Goal: Find specific page/section: Find specific page/section

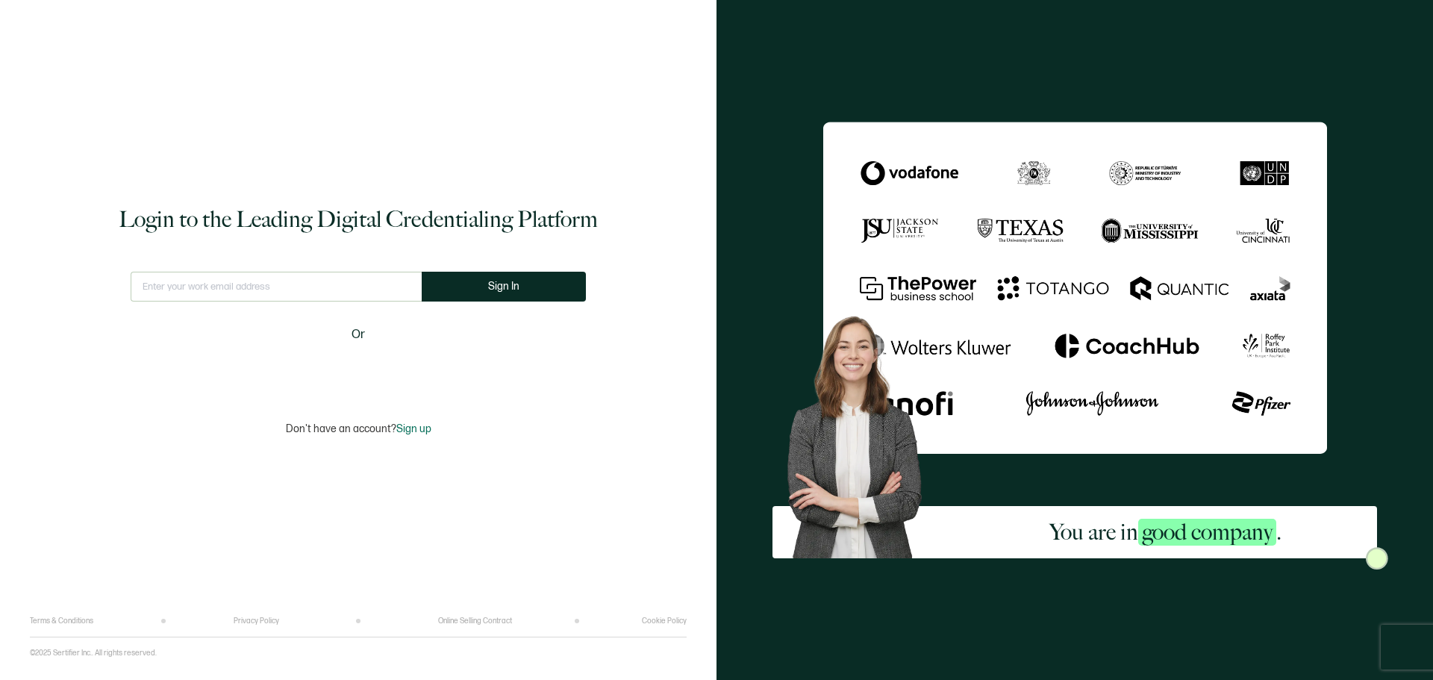
click at [381, 288] on input "text" at bounding box center [276, 287] width 291 height 30
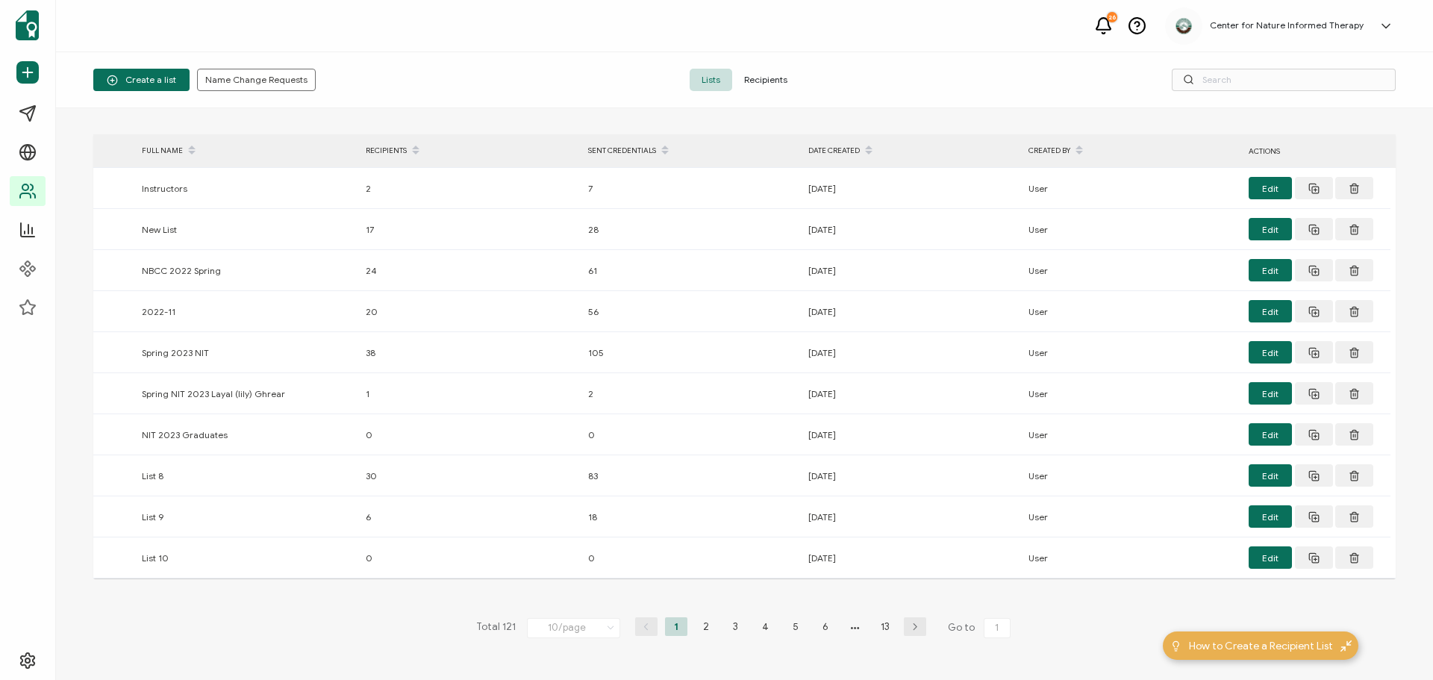
click at [759, 82] on span "Recipients" at bounding box center [765, 80] width 67 height 22
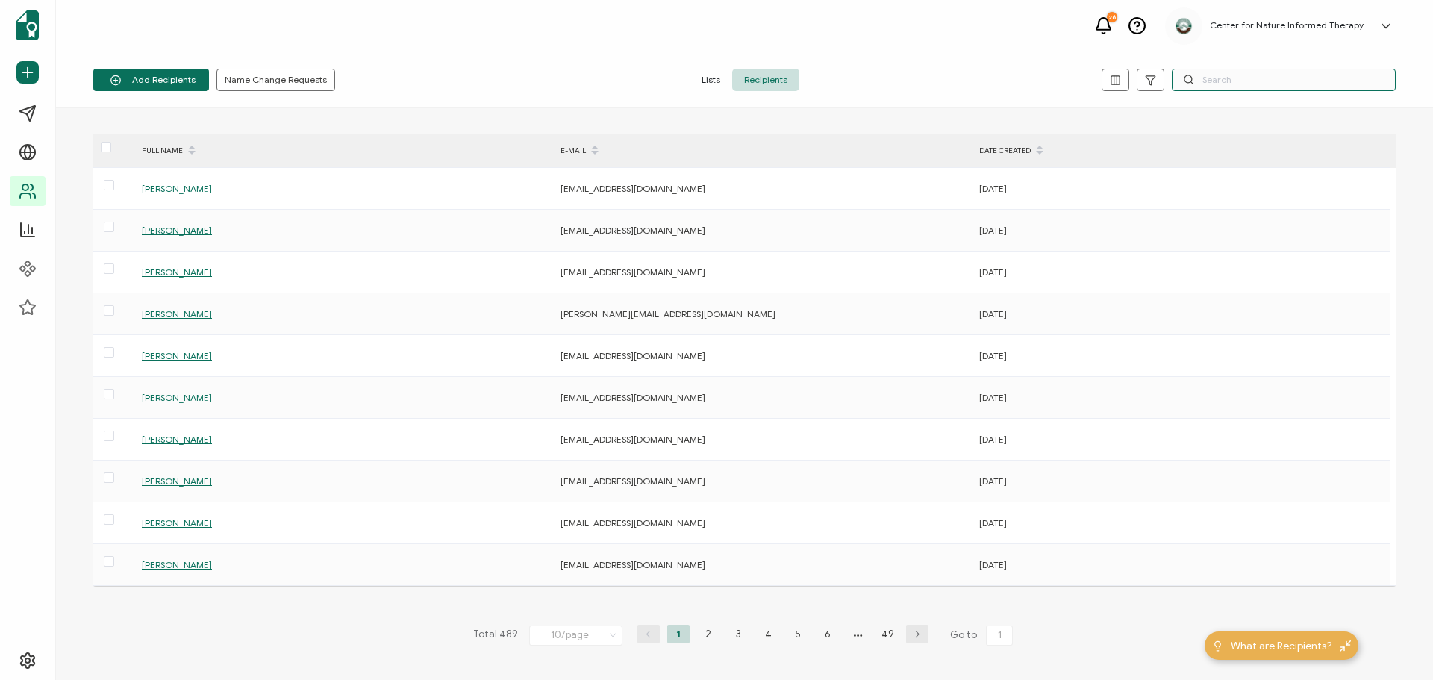
click at [1217, 76] on input "text" at bounding box center [1284, 80] width 224 height 22
type input "[PERSON_NAME]"
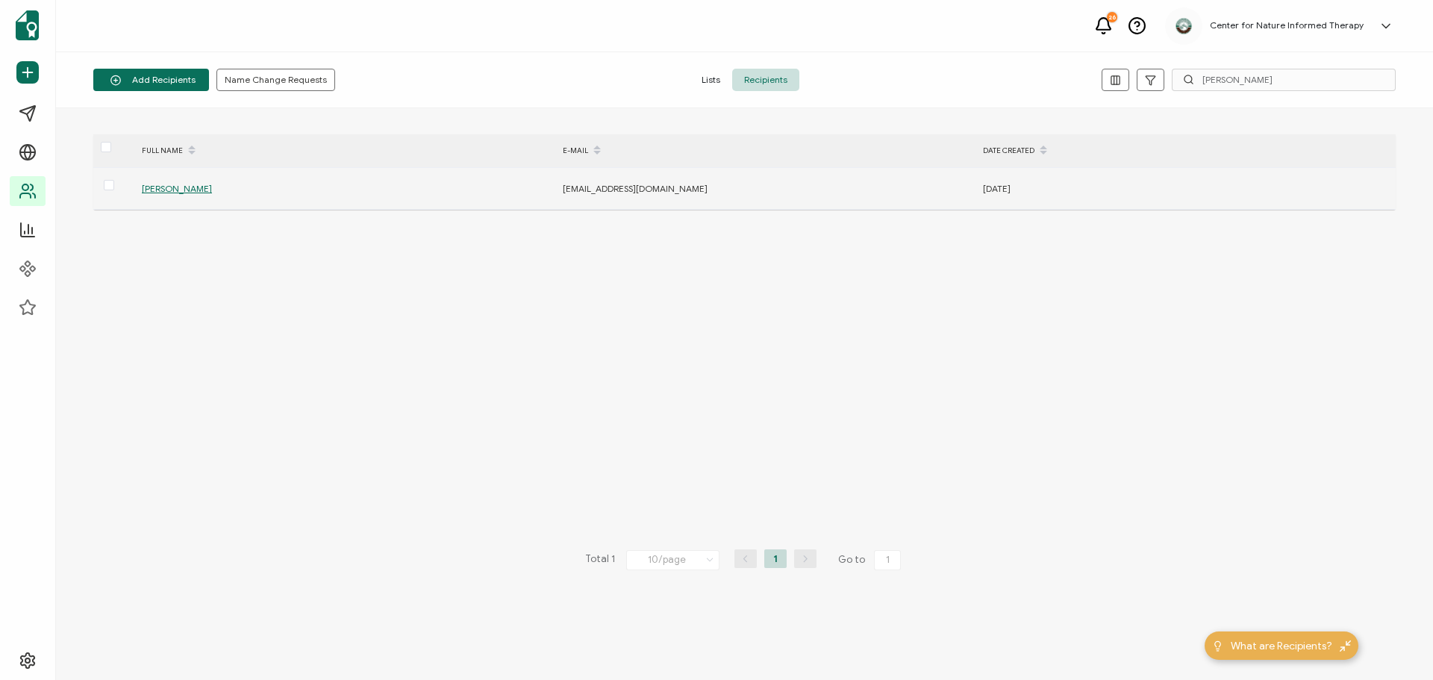
click at [153, 186] on span "[PERSON_NAME]" at bounding box center [177, 188] width 70 height 11
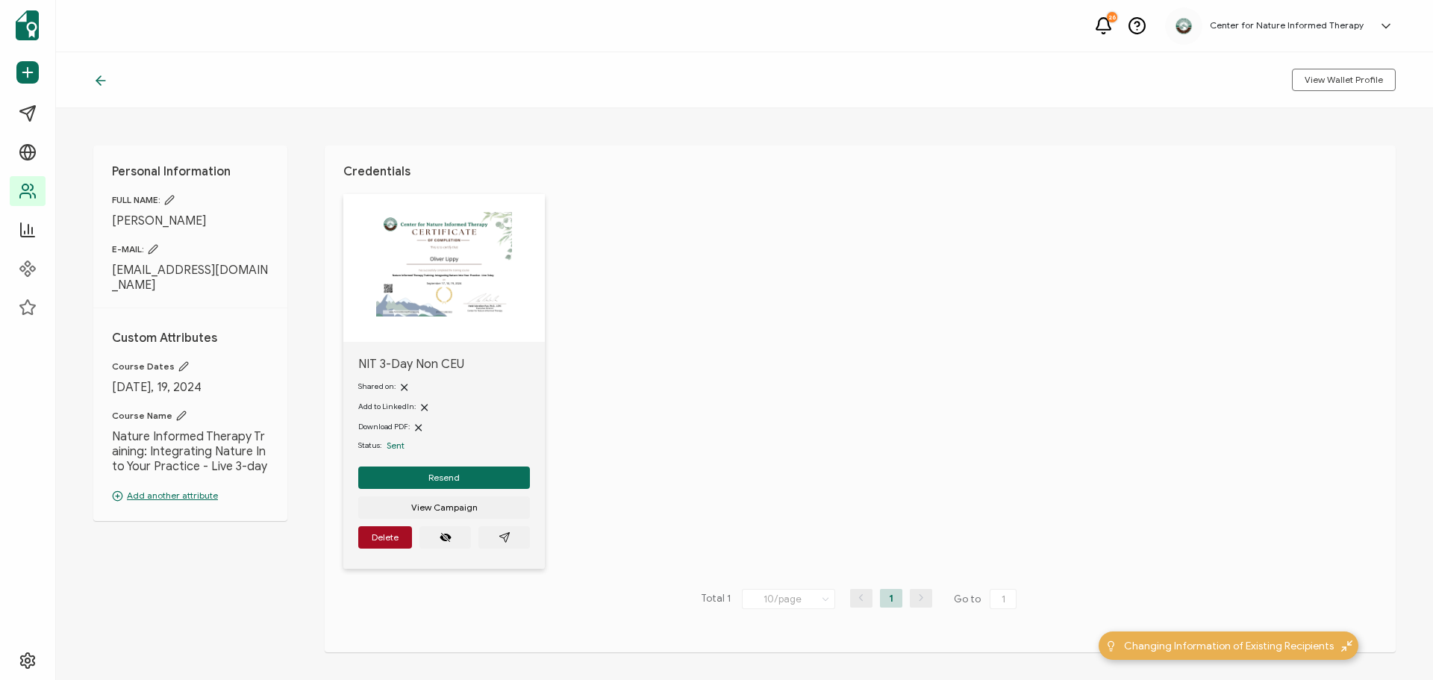
click at [440, 239] on img at bounding box center [443, 264] width 135 height 105
click at [460, 275] on img at bounding box center [443, 264] width 135 height 105
click at [415, 258] on img at bounding box center [443, 264] width 135 height 105
click at [452, 271] on img at bounding box center [443, 264] width 135 height 105
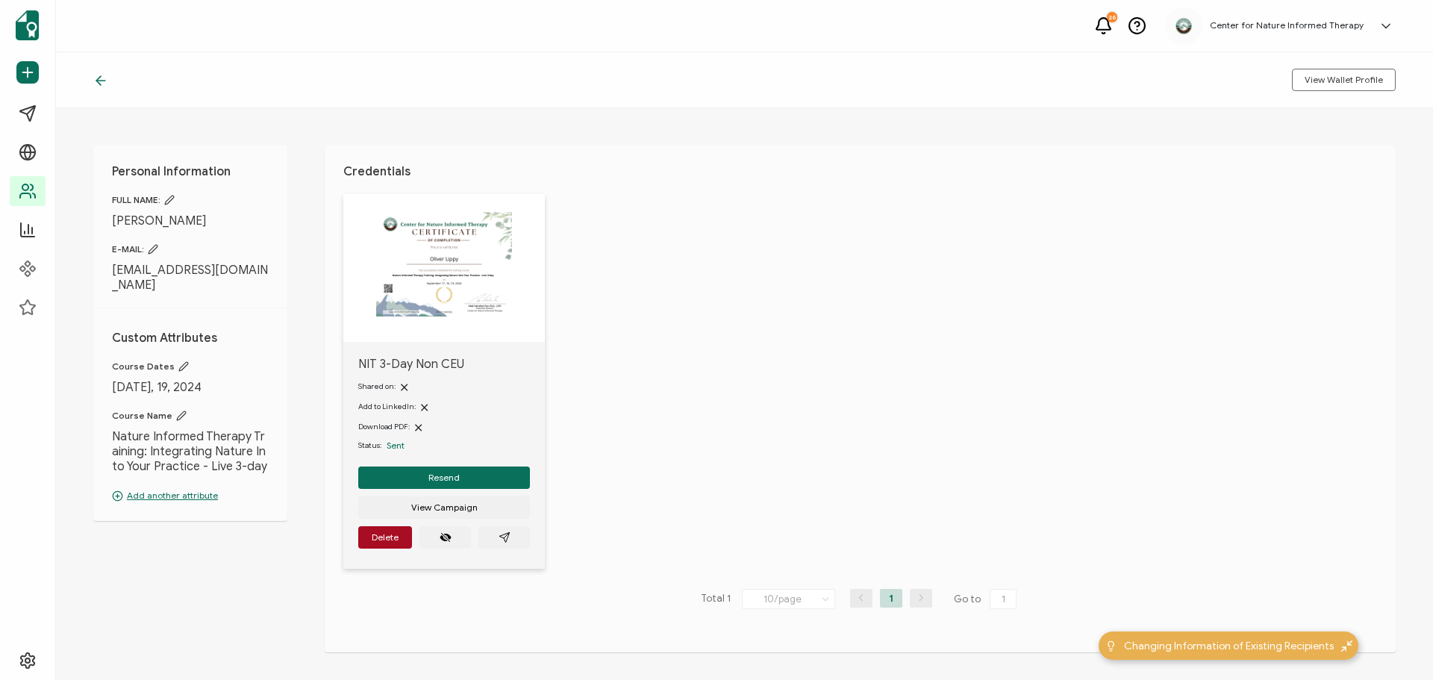
click at [452, 271] on img at bounding box center [443, 264] width 135 height 105
